Goal: Task Accomplishment & Management: Use online tool/utility

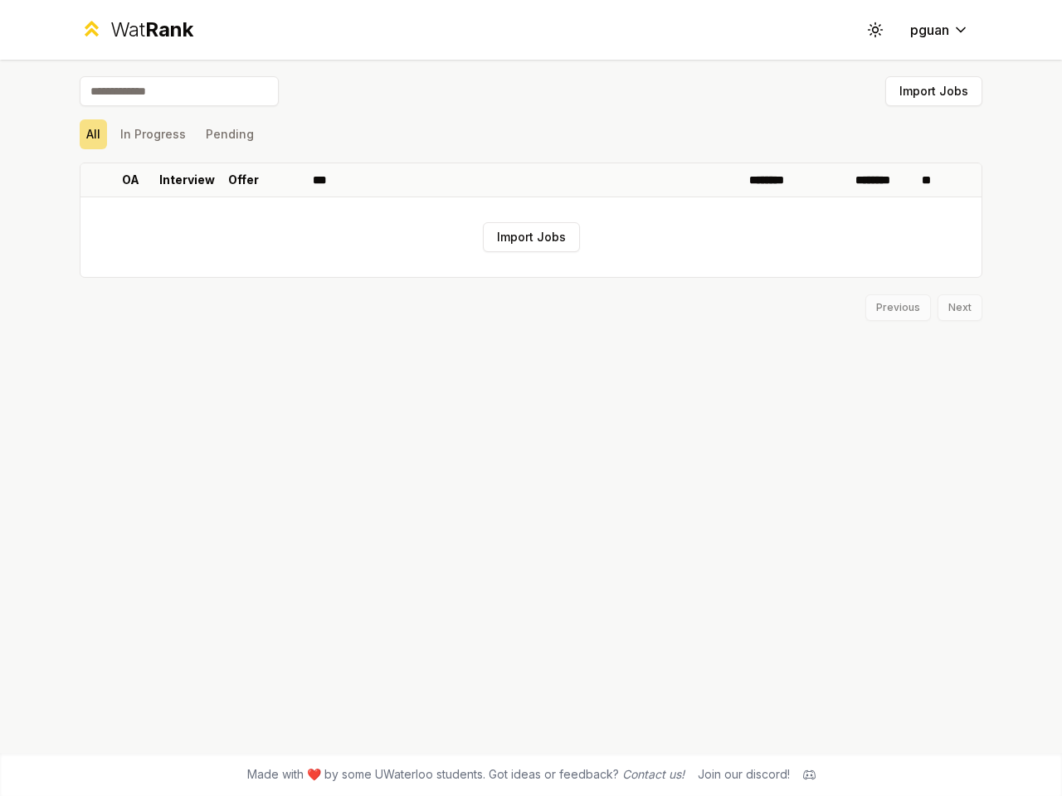
click at [875, 30] on icon at bounding box center [875, 30] width 16 height 16
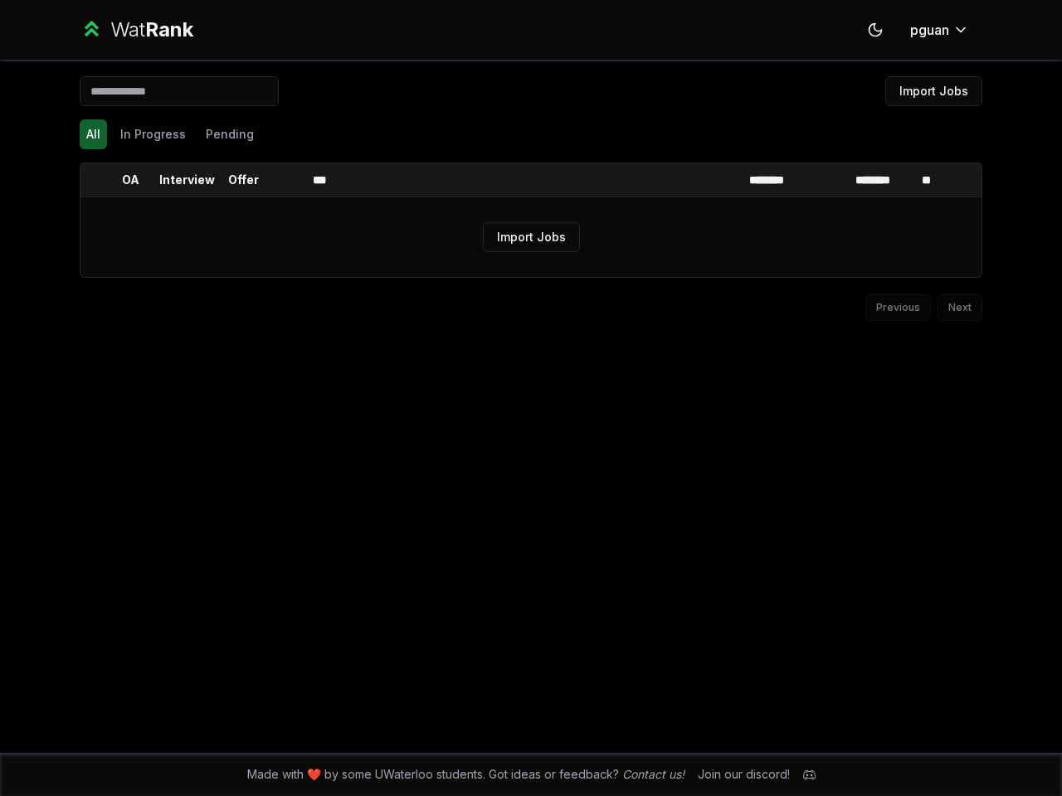
click at [933, 91] on button "Import Jobs" at bounding box center [933, 91] width 97 height 30
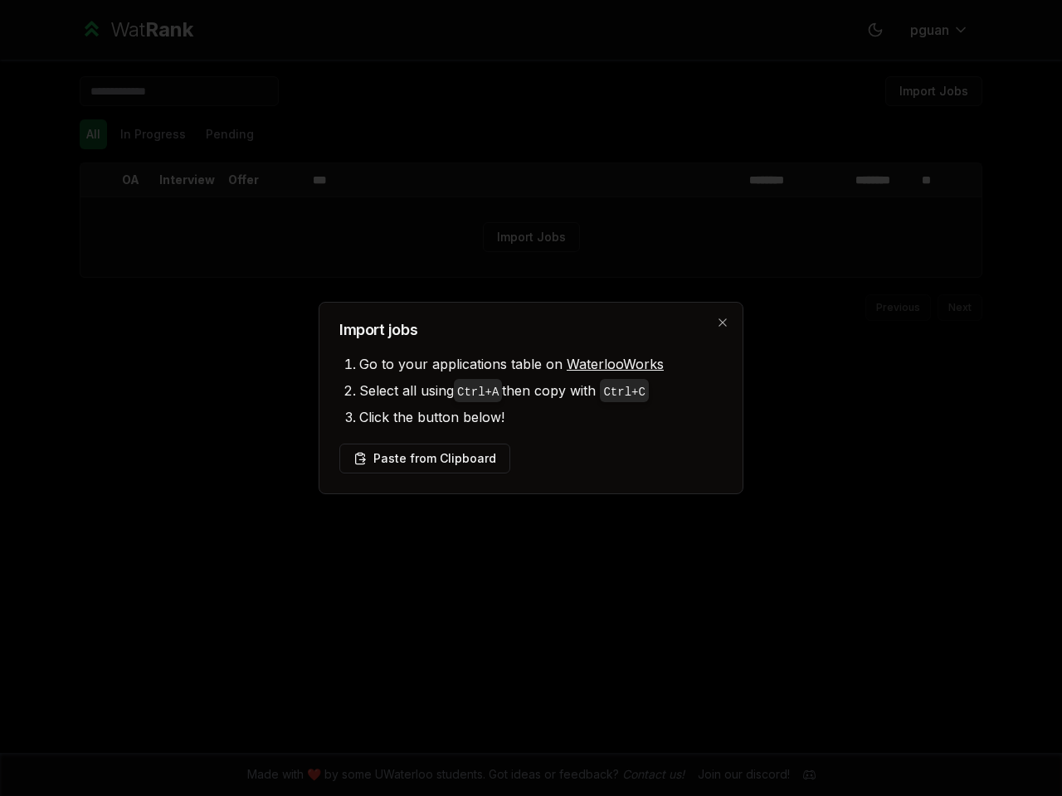
click at [93, 134] on div at bounding box center [531, 398] width 1062 height 796
click at [153, 134] on div at bounding box center [531, 398] width 1062 height 796
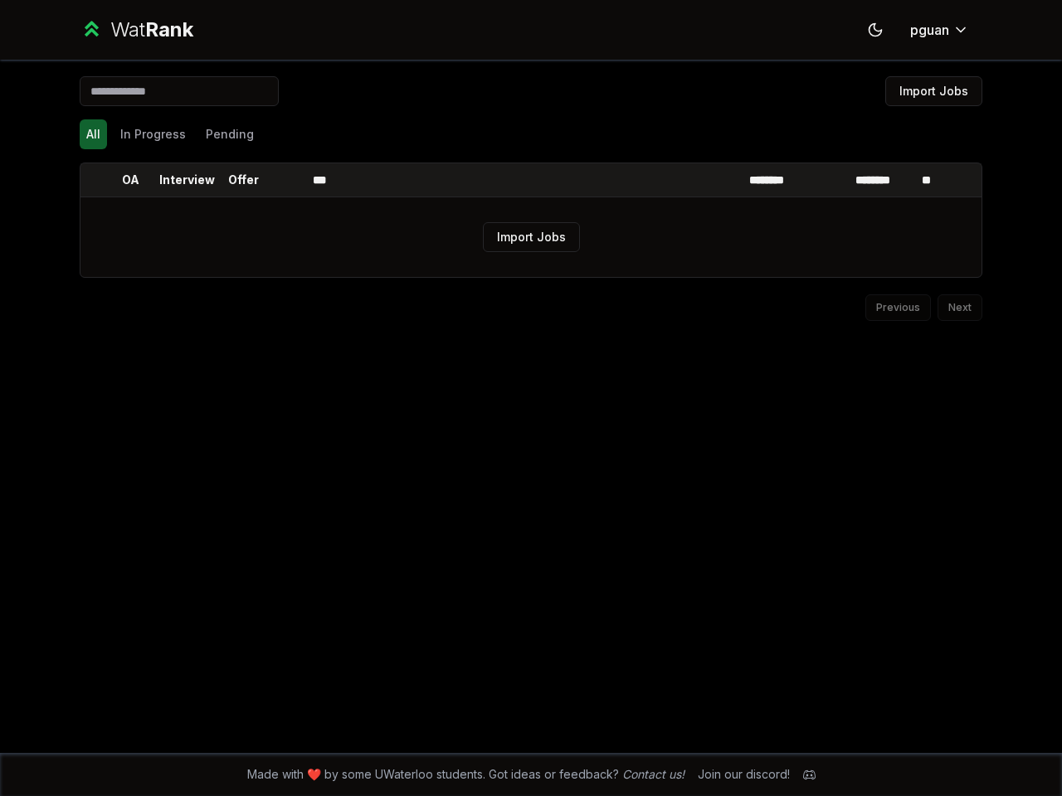
click at [94, 180] on th at bounding box center [93, 179] width 27 height 33
click at [130, 180] on p "OA" at bounding box center [130, 180] width 17 height 17
click at [187, 180] on p "Interview" at bounding box center [187, 180] width 56 height 17
click at [243, 180] on p "Offer" at bounding box center [243, 180] width 31 height 17
click at [286, 180] on th at bounding box center [286, 179] width 40 height 33
